Goal: Task Accomplishment & Management: Use online tool/utility

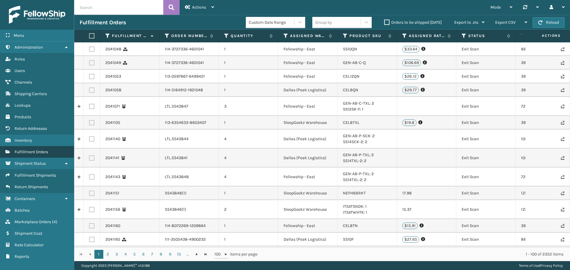
click at [29, 153] on span "Fulfillment Orders" at bounding box center [32, 152] width 34 height 5
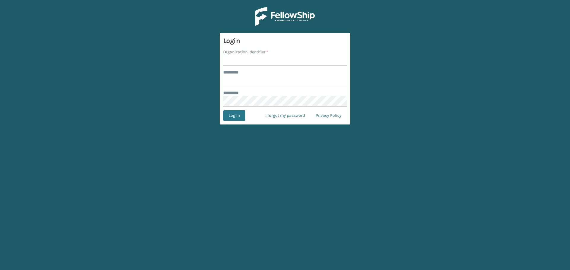
click at [243, 62] on input "Organization Identifier *" at bounding box center [284, 60] width 123 height 11
type input "****"
click at [267, 85] on input "****" at bounding box center [284, 81] width 123 height 11
click at [256, 63] on input "Organization Identifier *" at bounding box center [284, 60] width 123 height 11
type input "SleepGeekz"
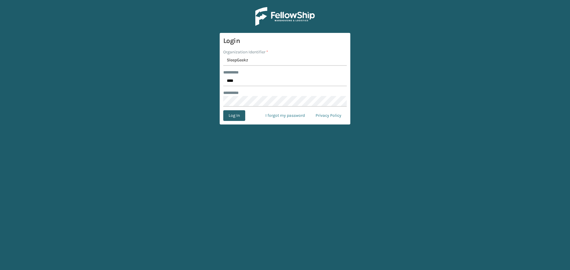
click at [236, 116] on button "Log In" at bounding box center [234, 115] width 22 height 11
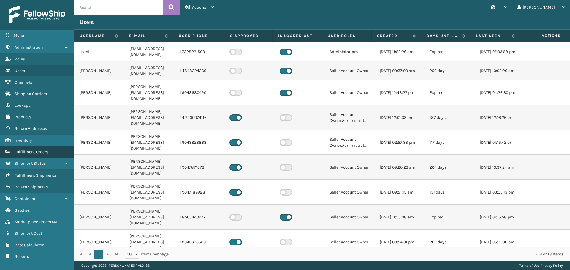
click at [47, 155] on link "Fulfillment Orders" at bounding box center [37, 152] width 74 height 12
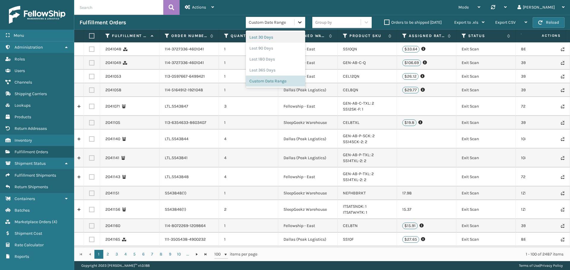
click at [298, 25] on div at bounding box center [299, 22] width 11 height 11
click at [275, 82] on div "Custom Date Range" at bounding box center [275, 81] width 59 height 11
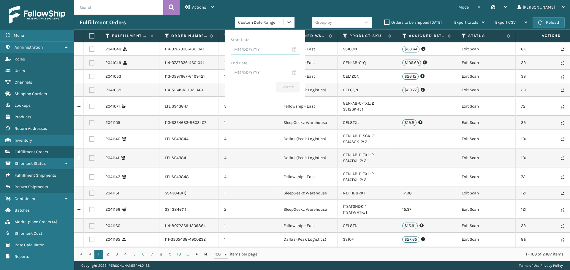
click at [259, 45] on input "text" at bounding box center [265, 50] width 69 height 11
click at [281, 62] on div "[DATE]" at bounding box center [260, 61] width 67 height 9
click at [283, 61] on span "Previous Month" at bounding box center [286, 61] width 6 height 6
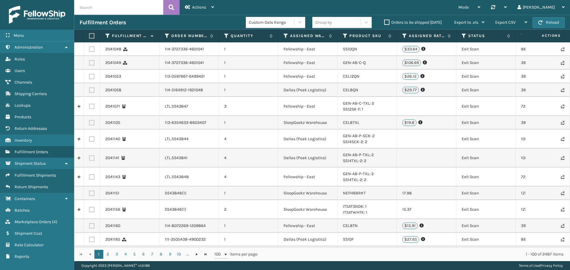
click at [0, 0] on div at bounding box center [0, 0] width 0 height 0
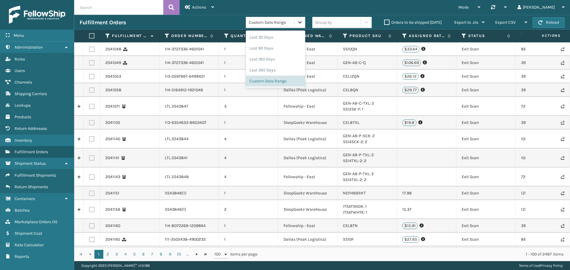
click at [300, 23] on icon at bounding box center [300, 22] width 4 height 2
click at [279, 78] on div "Custom Date Range" at bounding box center [275, 81] width 59 height 11
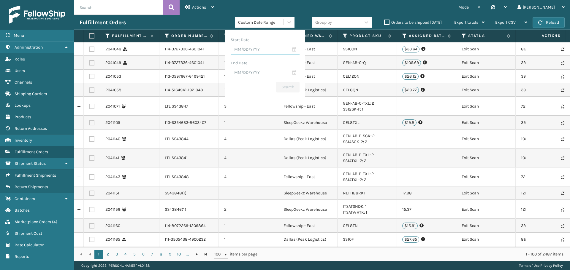
click at [252, 51] on input "text" at bounding box center [265, 50] width 69 height 11
type input "[DATE]"
click at [276, 42] on div "Start Date" at bounding box center [265, 40] width 69 height 9
click at [264, 71] on input "text" at bounding box center [265, 73] width 69 height 11
click at [272, 38] on div "Start Date" at bounding box center [265, 40] width 69 height 9
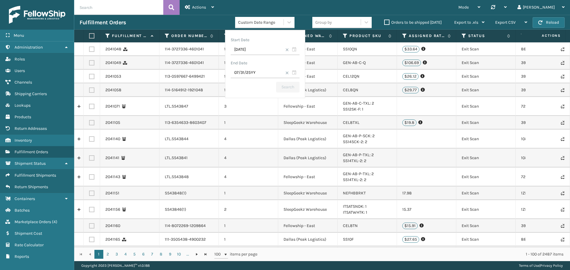
click at [283, 89] on div "Search" at bounding box center [265, 87] width 69 height 11
click at [253, 84] on div "Search" at bounding box center [265, 87] width 69 height 11
click at [256, 73] on input "07/31/25YY" at bounding box center [265, 73] width 69 height 11
type input "[DATE]"
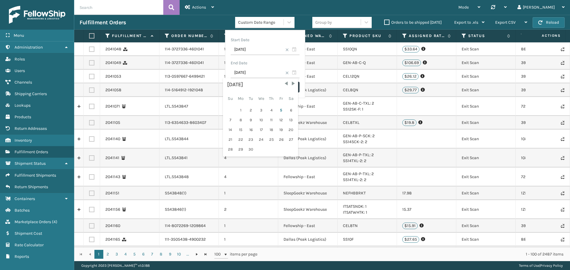
click at [268, 67] on div "End Date" at bounding box center [265, 63] width 69 height 9
click at [288, 87] on button "Search" at bounding box center [287, 87] width 23 height 11
